Goal: Check status: Check status

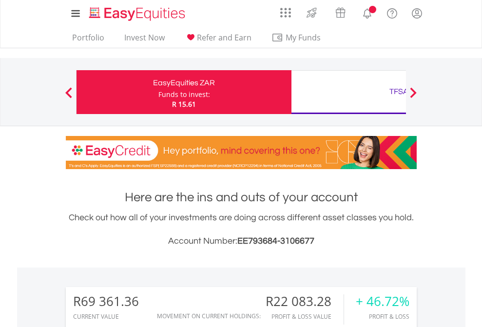
scroll to position [93, 153]
click at [158, 92] on div "Funds to invest:" at bounding box center [184, 95] width 52 height 10
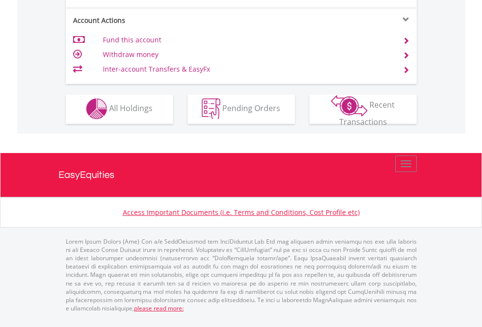
scroll to position [911, 0]
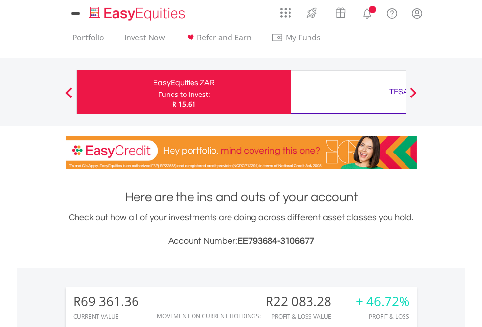
scroll to position [785, 0]
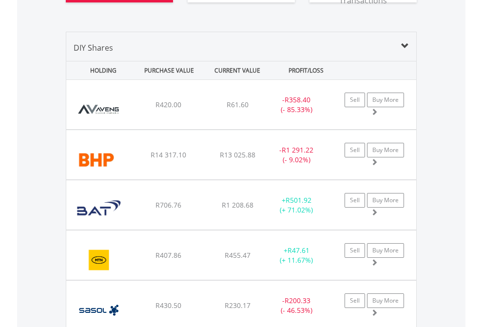
scroll to position [1141, 0]
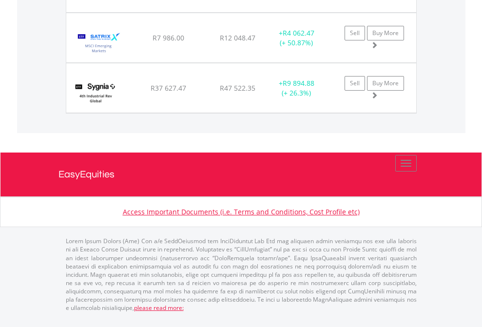
scroll to position [70, 0]
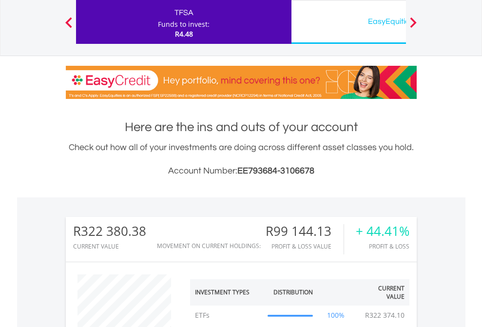
click at [348, 22] on div "EasyEquities USD" at bounding box center [398, 22] width 203 height 14
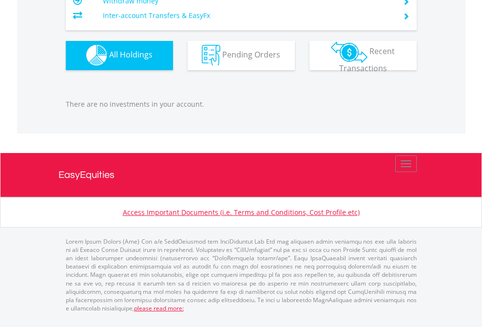
scroll to position [93, 153]
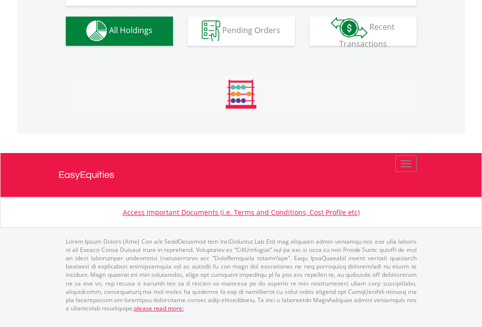
scroll to position [964, 0]
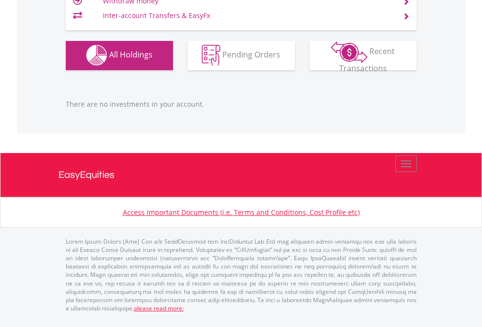
scroll to position [93, 153]
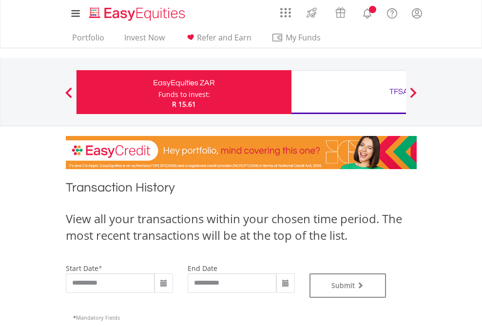
type input "**********"
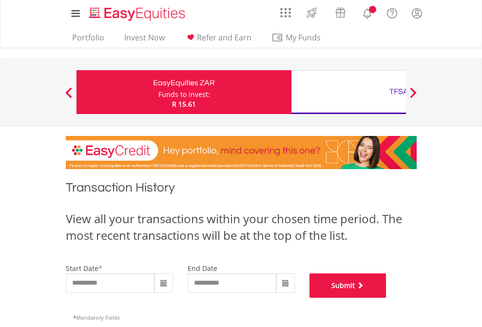
click at [386, 298] on button "Submit" at bounding box center [347, 285] width 77 height 24
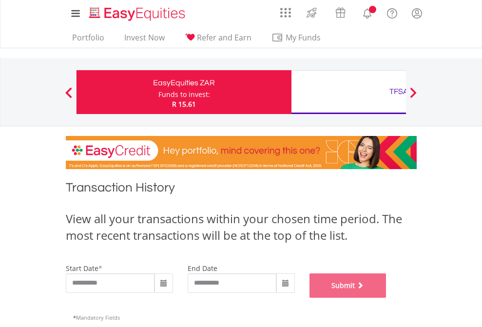
scroll to position [395, 0]
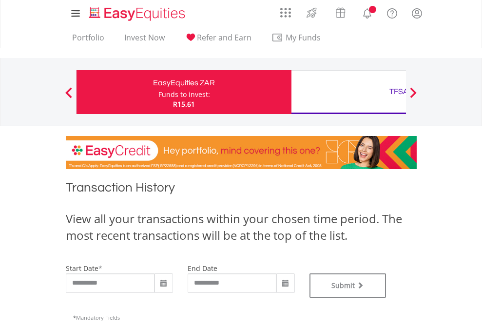
click at [348, 92] on div "TFSA" at bounding box center [398, 92] width 203 height 14
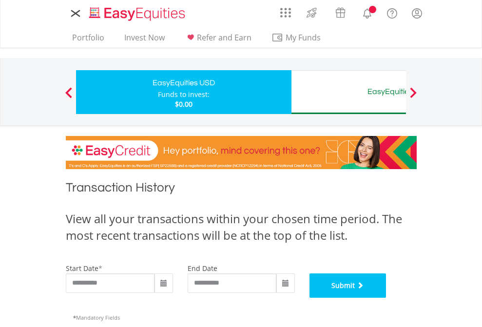
click at [386, 298] on button "Submit" at bounding box center [347, 285] width 77 height 24
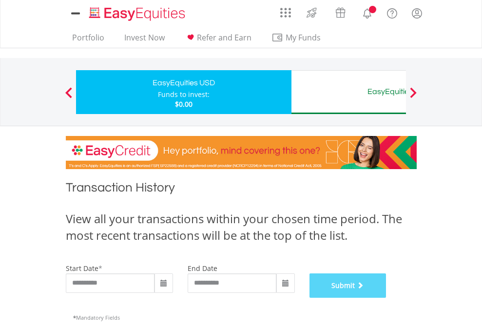
scroll to position [395, 0]
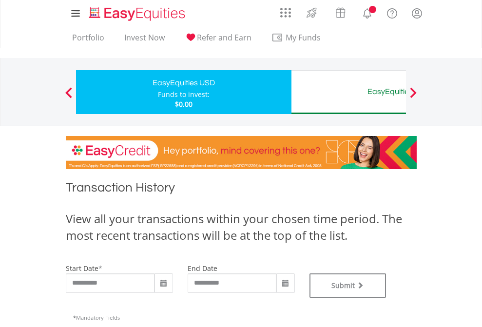
click at [348, 92] on div "EasyEquities AUD" at bounding box center [398, 92] width 203 height 14
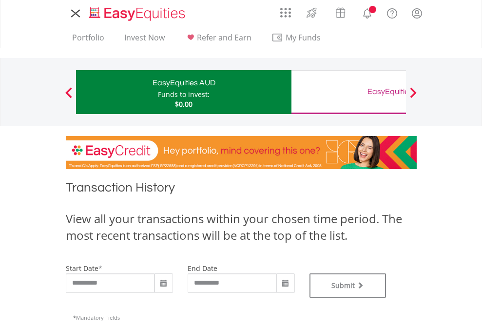
type input "**********"
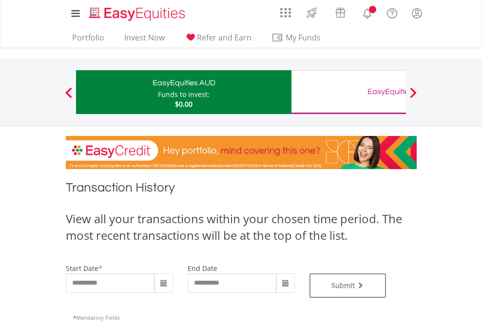
click at [348, 92] on div "EasyEquities GBP" at bounding box center [398, 92] width 203 height 14
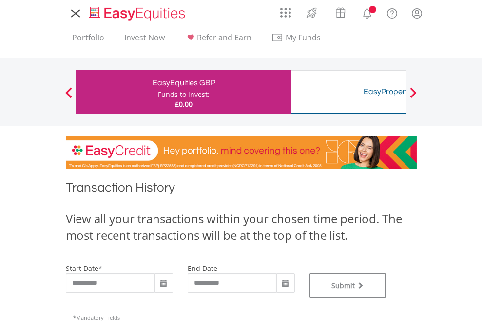
type input "**********"
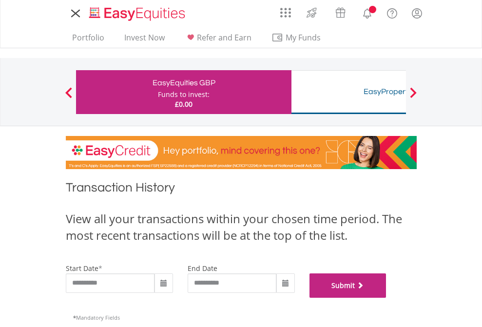
click at [386, 298] on button "Submit" at bounding box center [347, 285] width 77 height 24
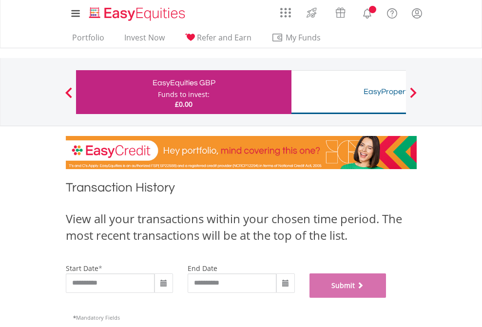
scroll to position [395, 0]
